Goal: Task Accomplishment & Management: Manage account settings

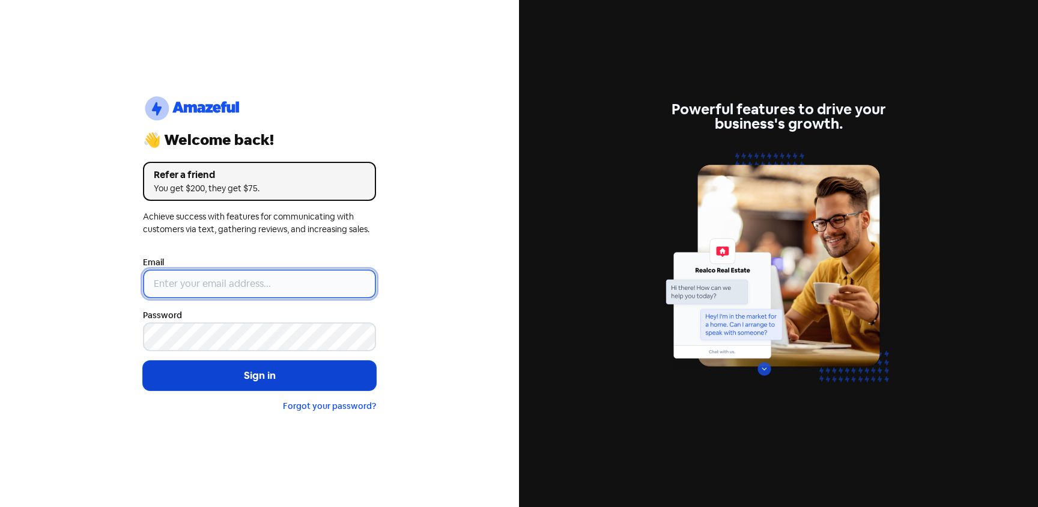
type input "[PERSON_NAME][EMAIL_ADDRESS][DOMAIN_NAME]"
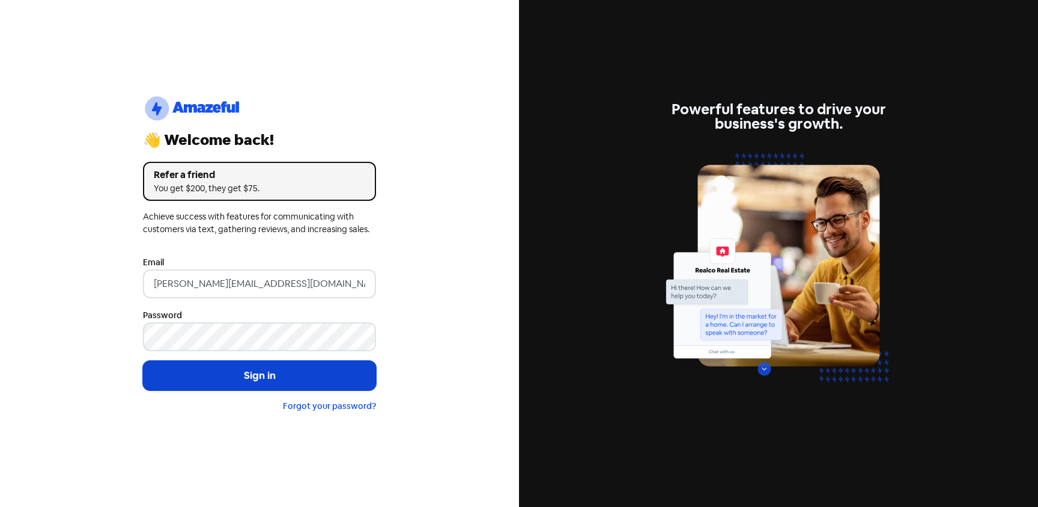
click at [306, 374] on button "Sign in" at bounding box center [259, 376] width 233 height 30
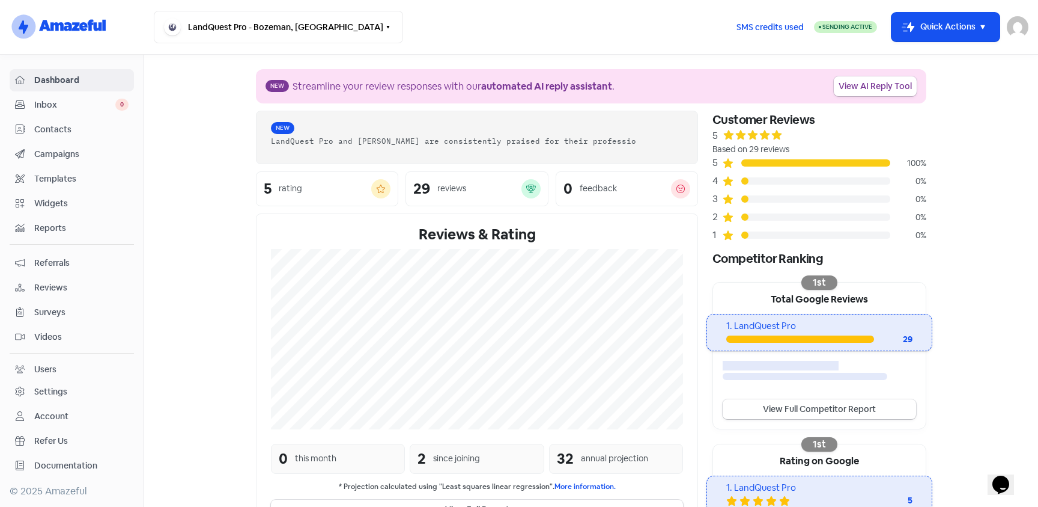
click at [85, 157] on span "Campaigns" at bounding box center [81, 154] width 94 height 13
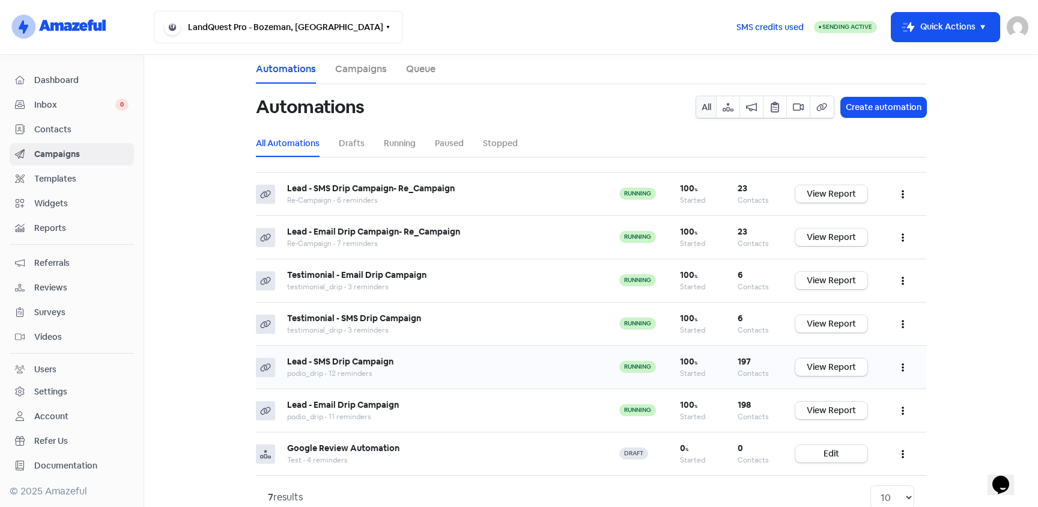
click at [355, 363] on b "Lead - SMS Drip Campaign" at bounding box center [340, 361] width 106 height 11
click at [904, 365] on button "button" at bounding box center [903, 367] width 23 height 28
click at [377, 362] on b "Lead - SMS Drip Campaign" at bounding box center [340, 361] width 106 height 11
click at [900, 361] on button "button" at bounding box center [903, 367] width 23 height 28
click at [857, 403] on button "Edit" at bounding box center [866, 397] width 95 height 24
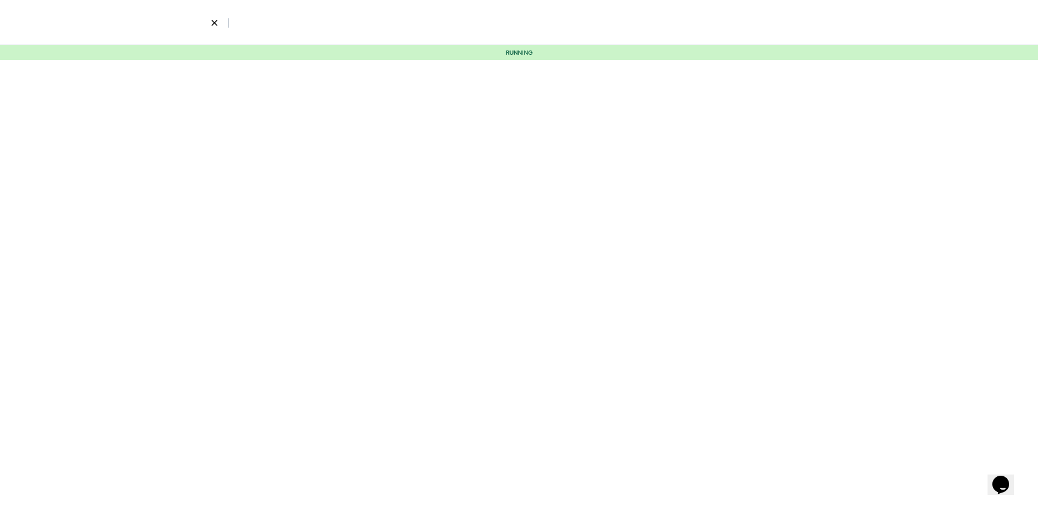
select select "2288"
select select "30"
select select "60"
select select "90"
select select "120"
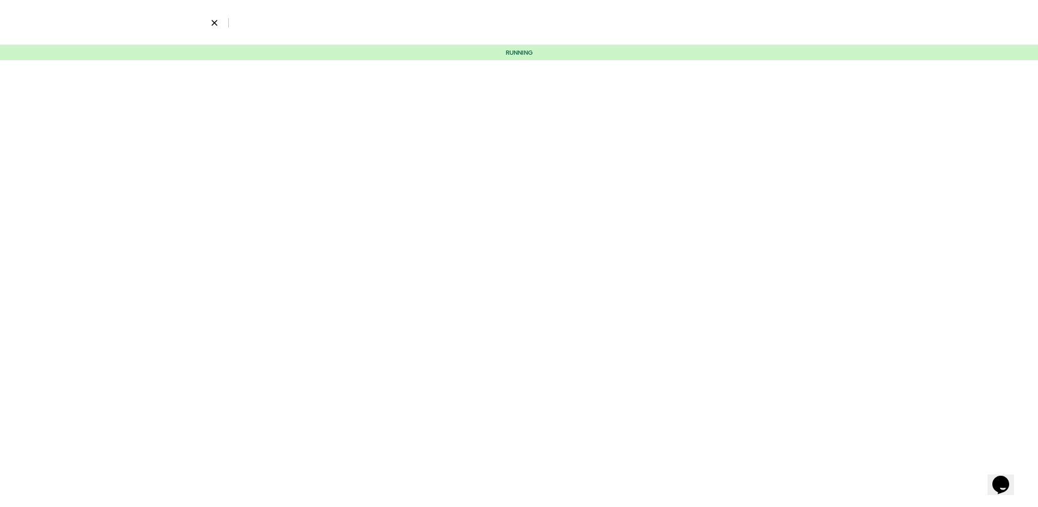
select select "180"
select select "240"
select select "300"
select select "365"
select select "480"
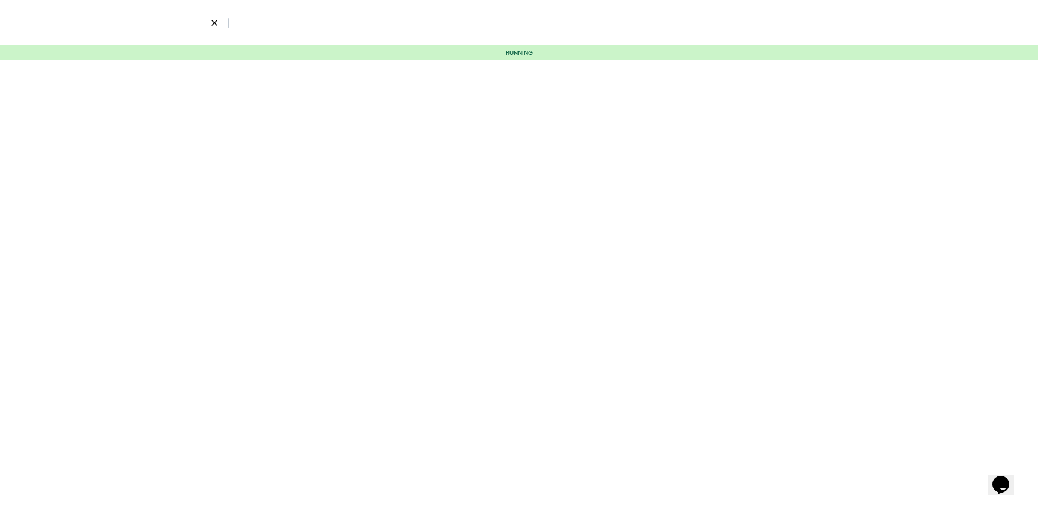
select select "600"
select select "730"
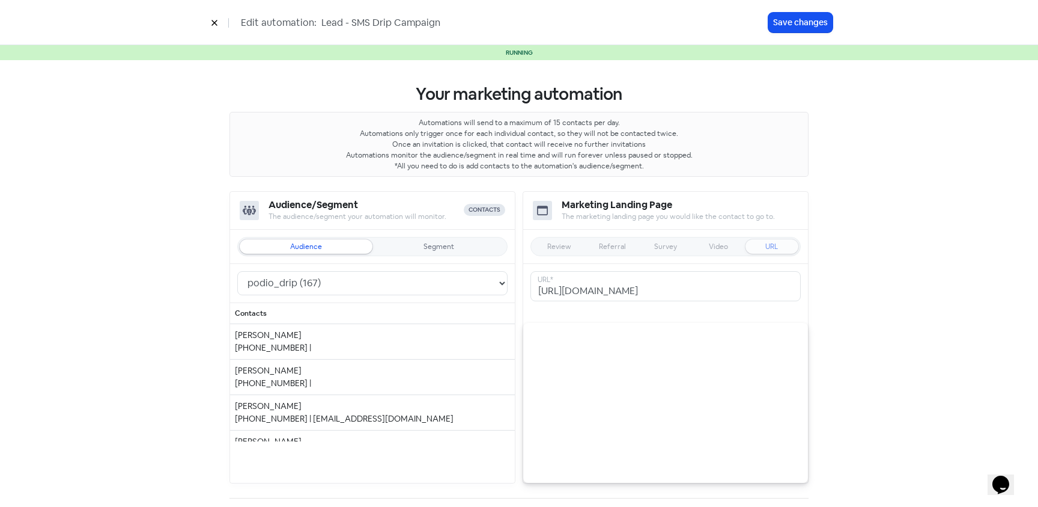
click at [212, 20] on icon at bounding box center [214, 22] width 7 height 7
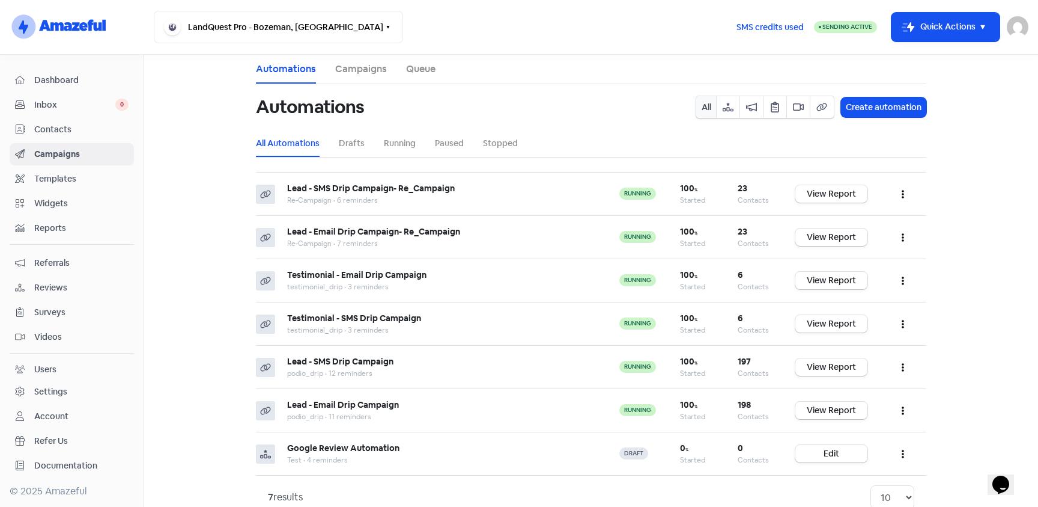
click at [73, 120] on link "Contacts" at bounding box center [72, 129] width 124 height 22
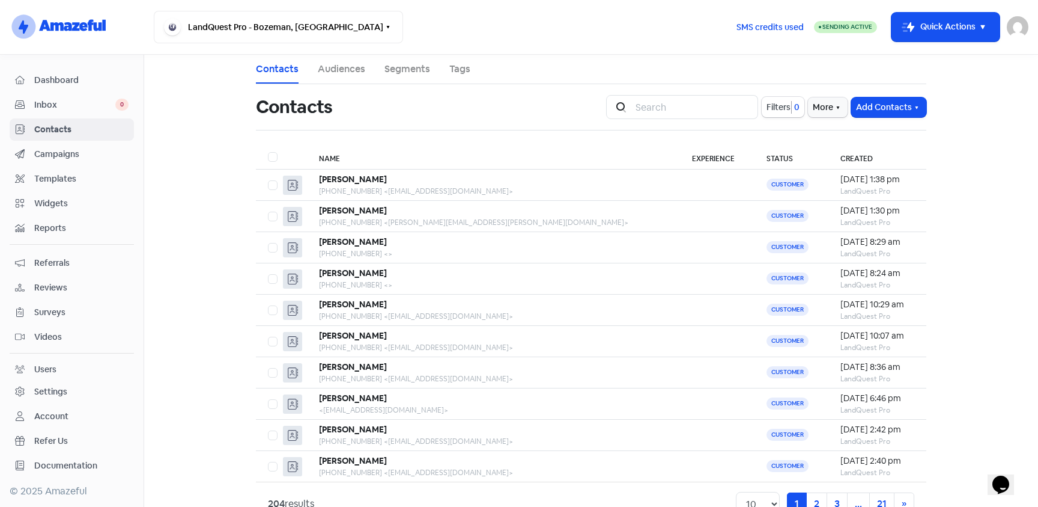
click at [342, 67] on link "Audiences" at bounding box center [341, 69] width 47 height 14
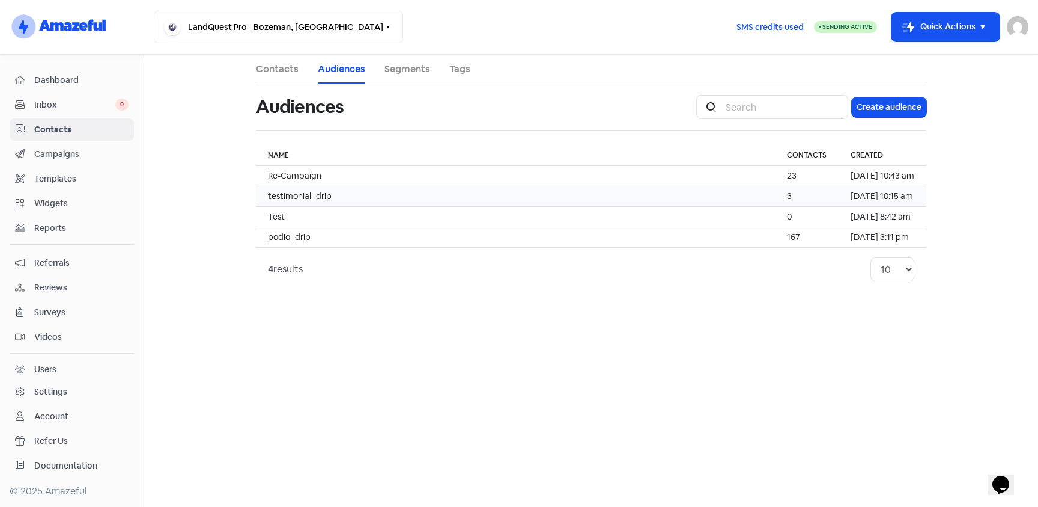
click at [313, 198] on span "testimonial_drip" at bounding box center [300, 195] width 64 height 11
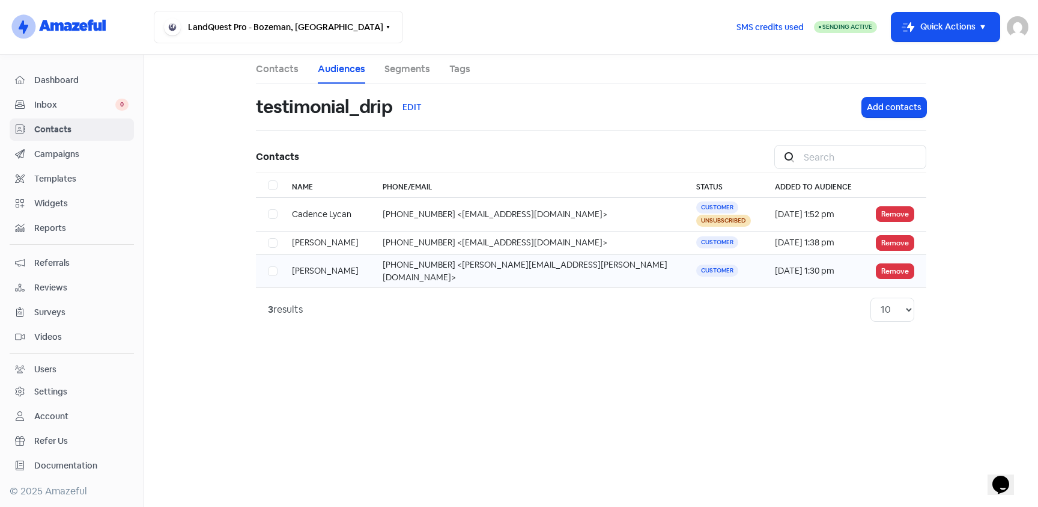
click at [439, 266] on td "[PHONE_NUMBER] <[PERSON_NAME][EMAIL_ADDRESS][PERSON_NAME][DOMAIN_NAME]>" at bounding box center [528, 270] width 314 height 33
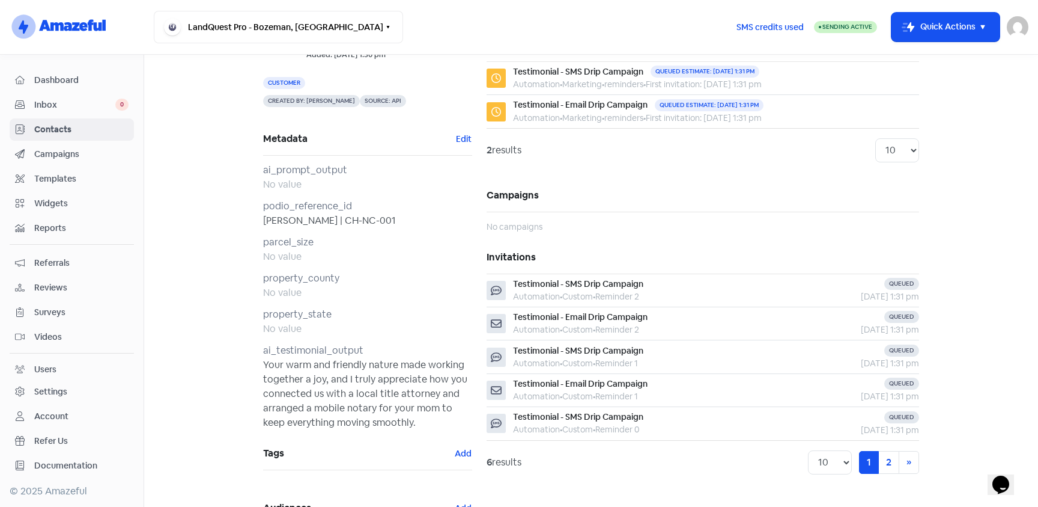
scroll to position [109, 0]
click at [439, 270] on div "property_county" at bounding box center [367, 277] width 209 height 14
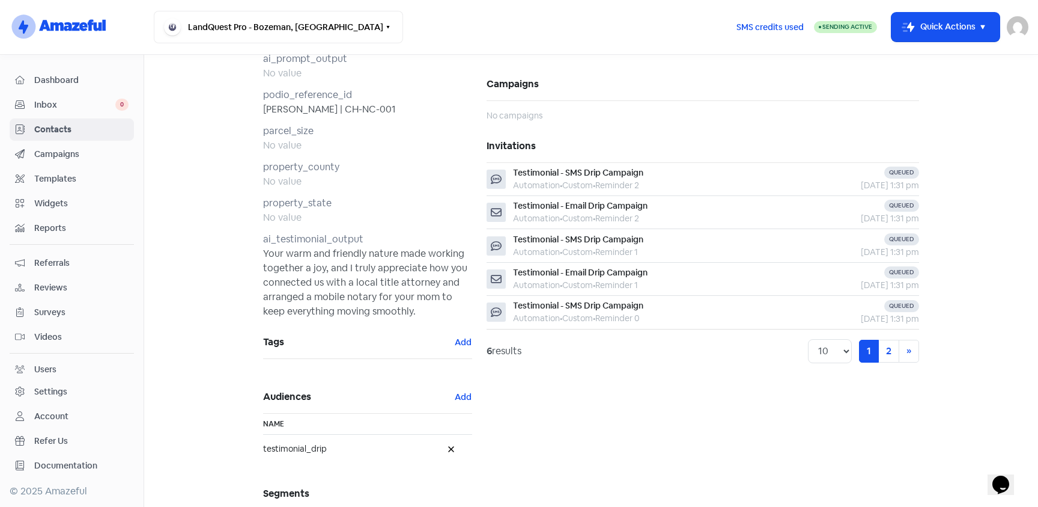
scroll to position [225, 0]
